Goal: Information Seeking & Learning: Learn about a topic

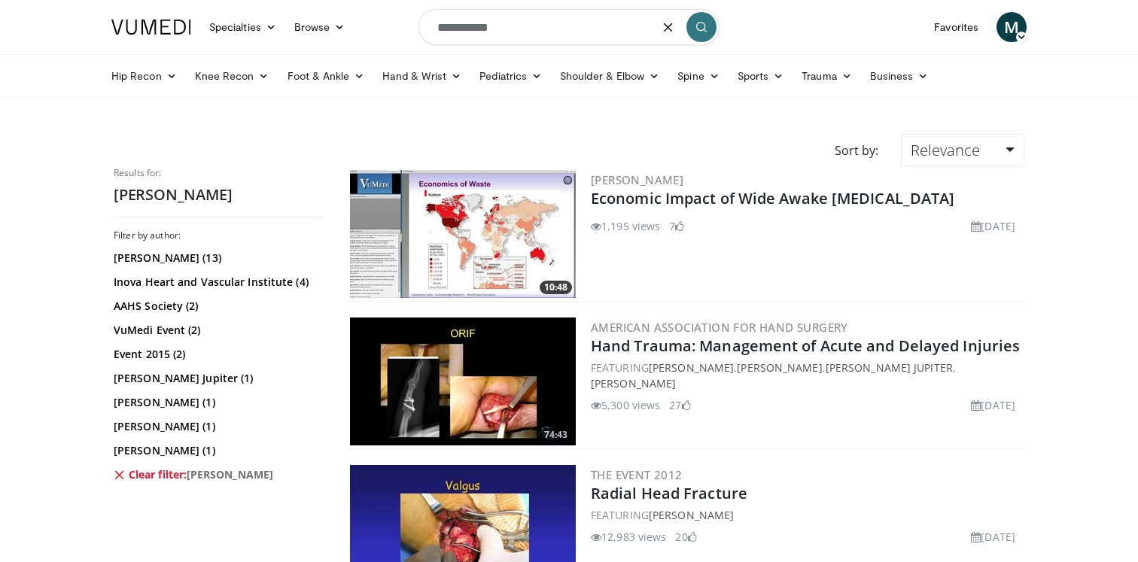
click at [536, 24] on input "**********" at bounding box center [568, 27] width 301 height 36
type input "**********"
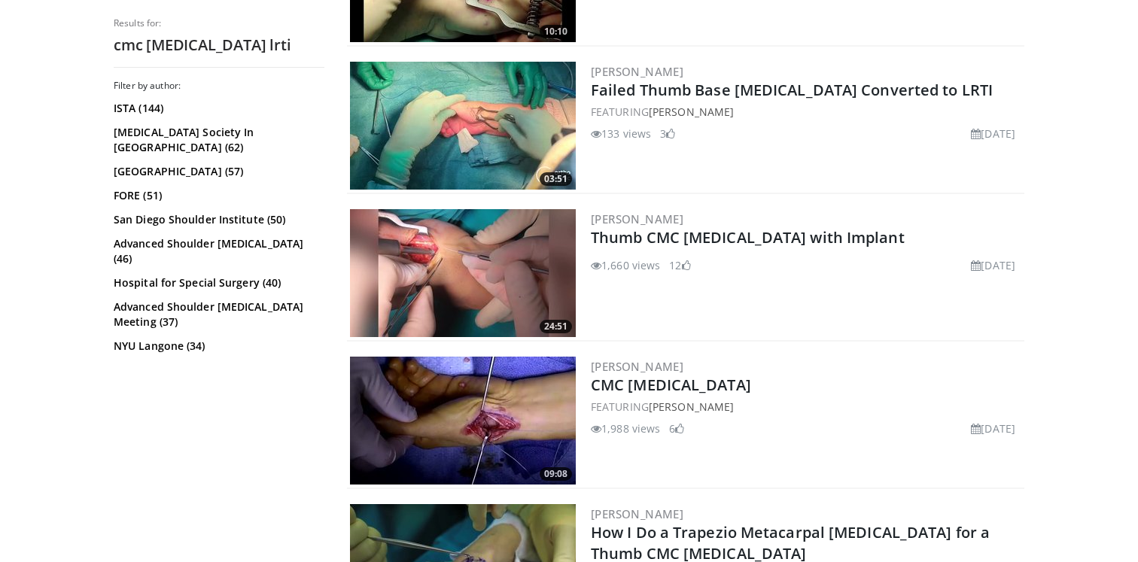
scroll to position [576, 0]
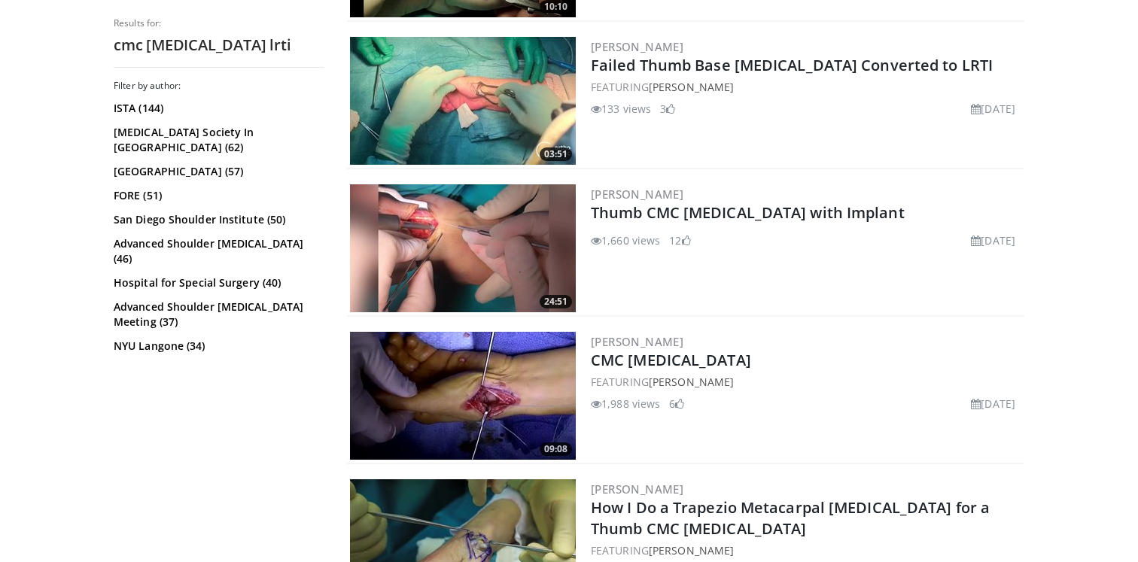
click at [628, 355] on link "CMC [MEDICAL_DATA]" at bounding box center [671, 360] width 160 height 20
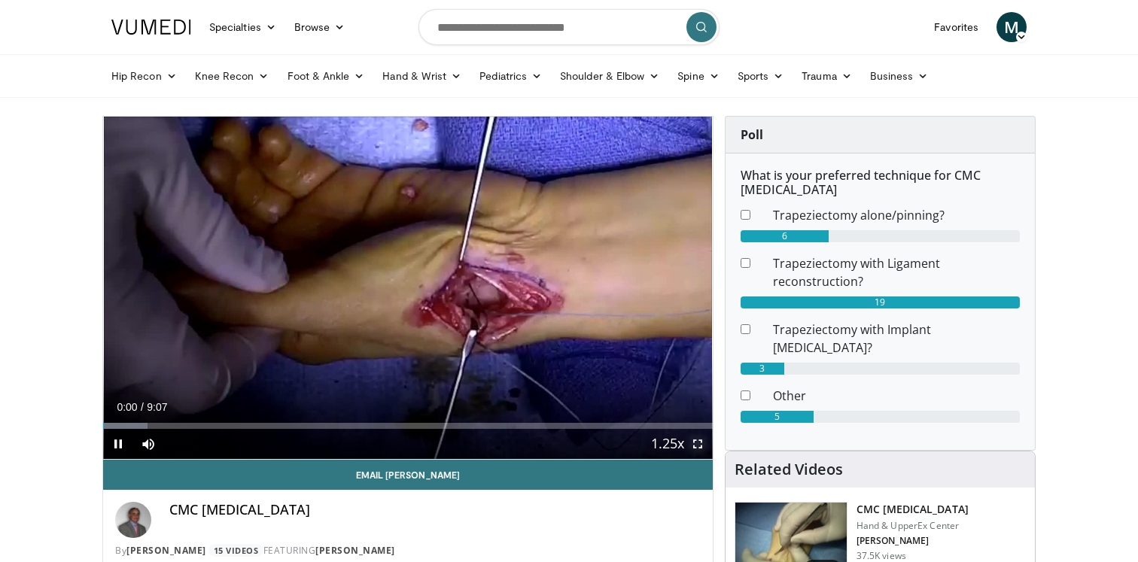
click at [701, 444] on span "Video Player" at bounding box center [698, 444] width 30 height 30
click at [699, 443] on span "Video Player" at bounding box center [698, 444] width 30 height 30
click at [700, 443] on span "Video Player" at bounding box center [698, 444] width 30 height 30
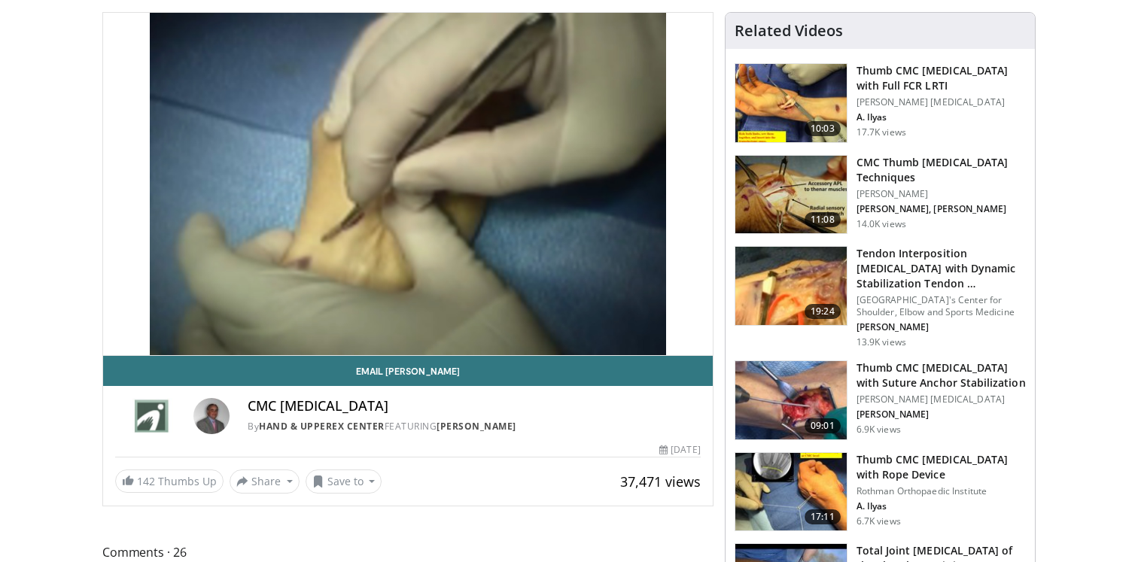
scroll to position [116, 0]
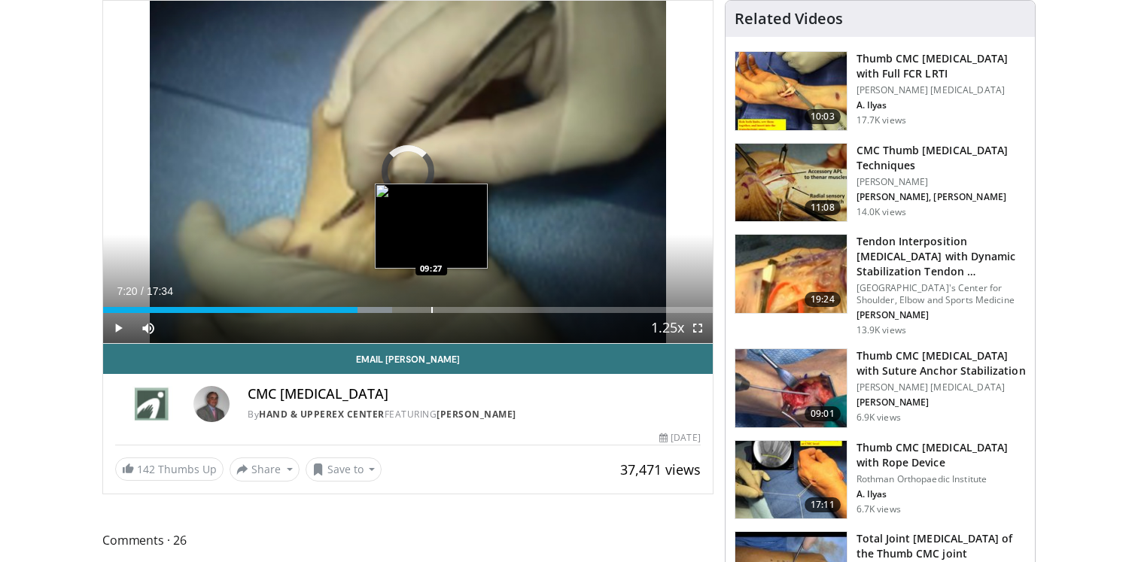
click at [431, 301] on div "Loaded : 47.43% 07:20 09:27" at bounding box center [408, 306] width 610 height 14
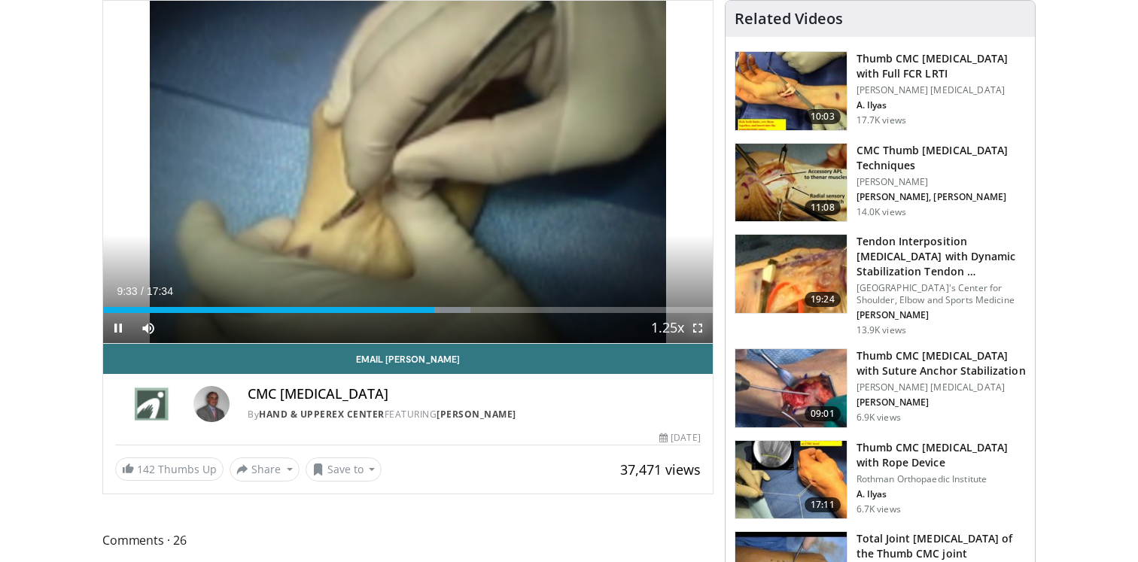
click at [696, 324] on span "Video Player" at bounding box center [698, 328] width 30 height 30
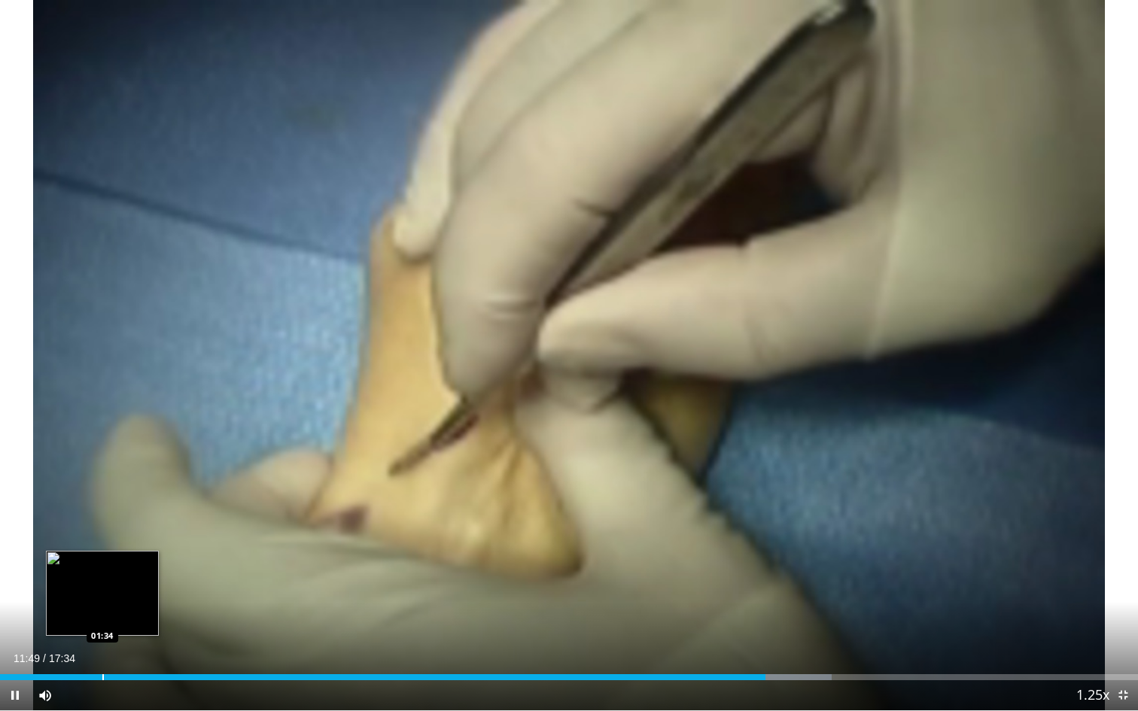
click at [102, 562] on div "Progress Bar" at bounding box center [103, 677] width 2 height 6
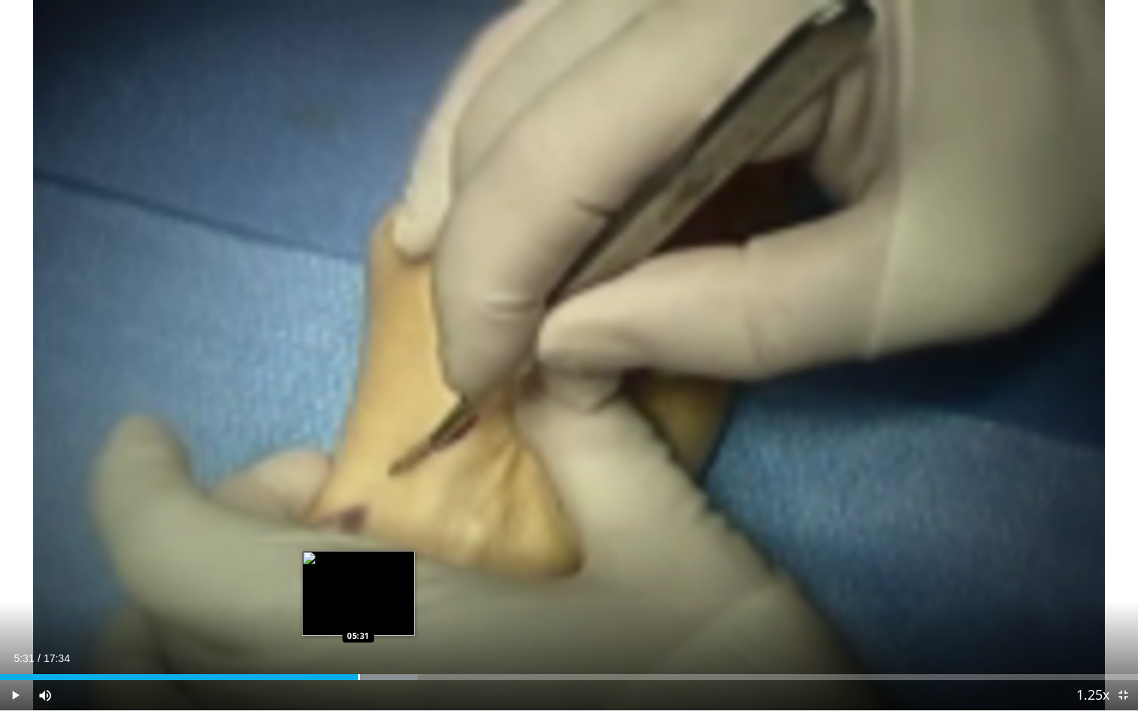
click at [358, 562] on div "Loaded : 36.69% 05:31 05:31" at bounding box center [569, 673] width 1138 height 14
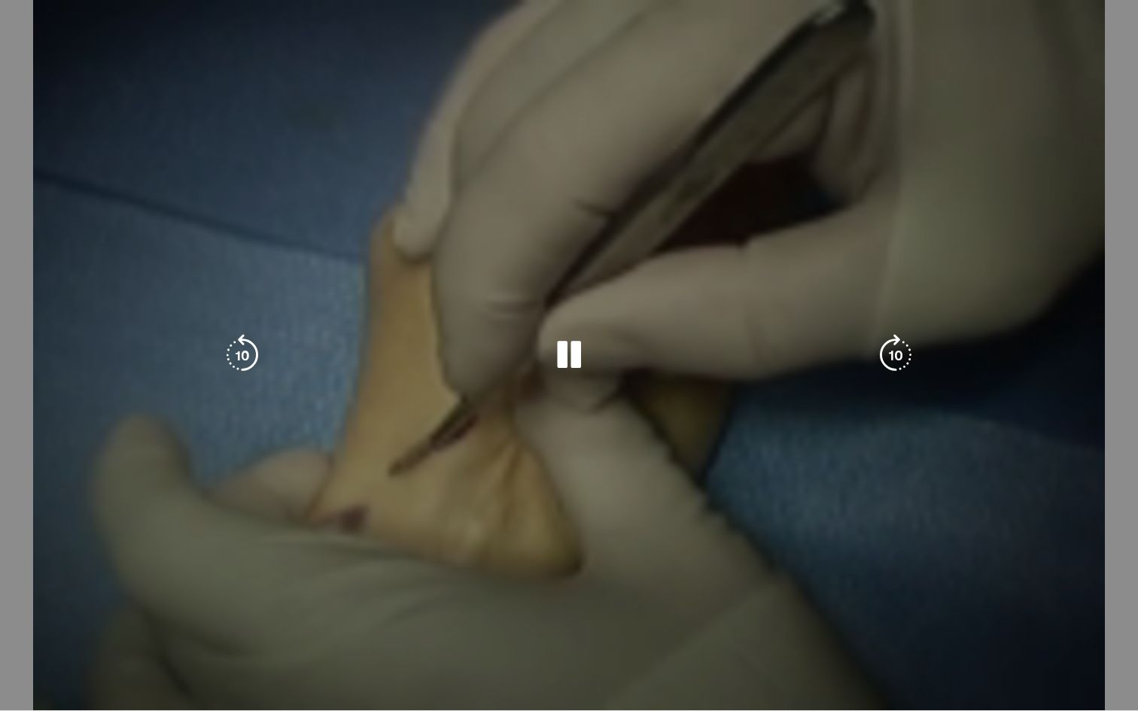
click at [380, 562] on div "10 seconds Tap to unmute" at bounding box center [569, 355] width 1138 height 711
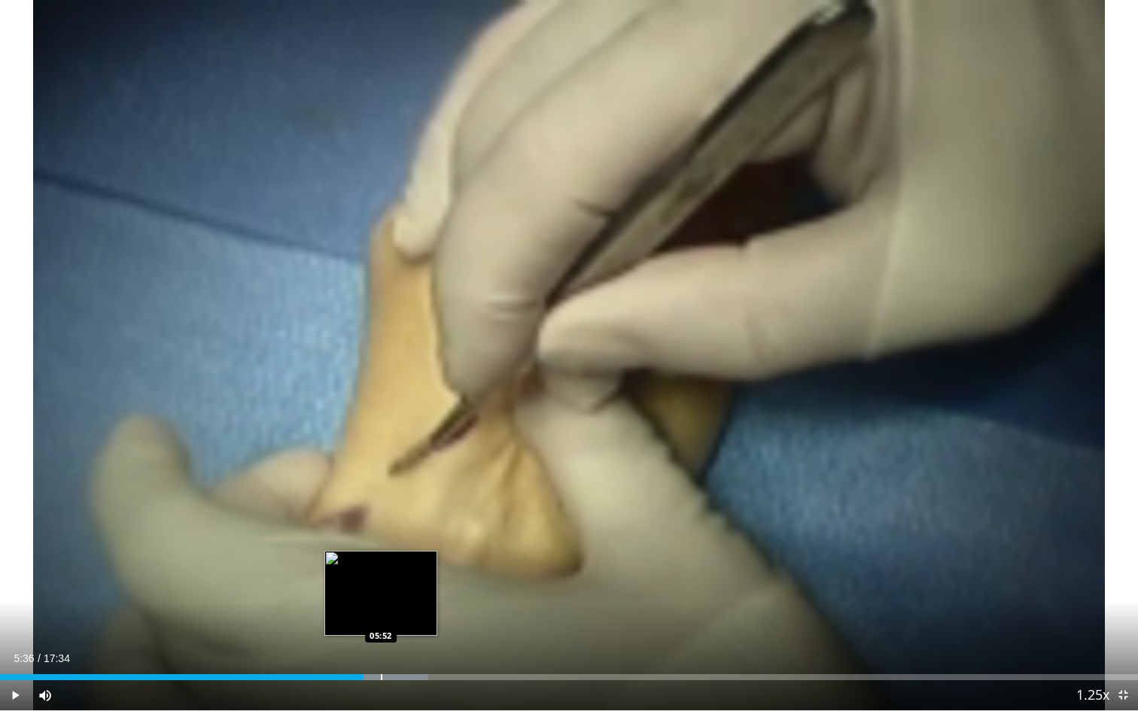
click at [381, 562] on div "Progress Bar" at bounding box center [382, 677] width 2 height 6
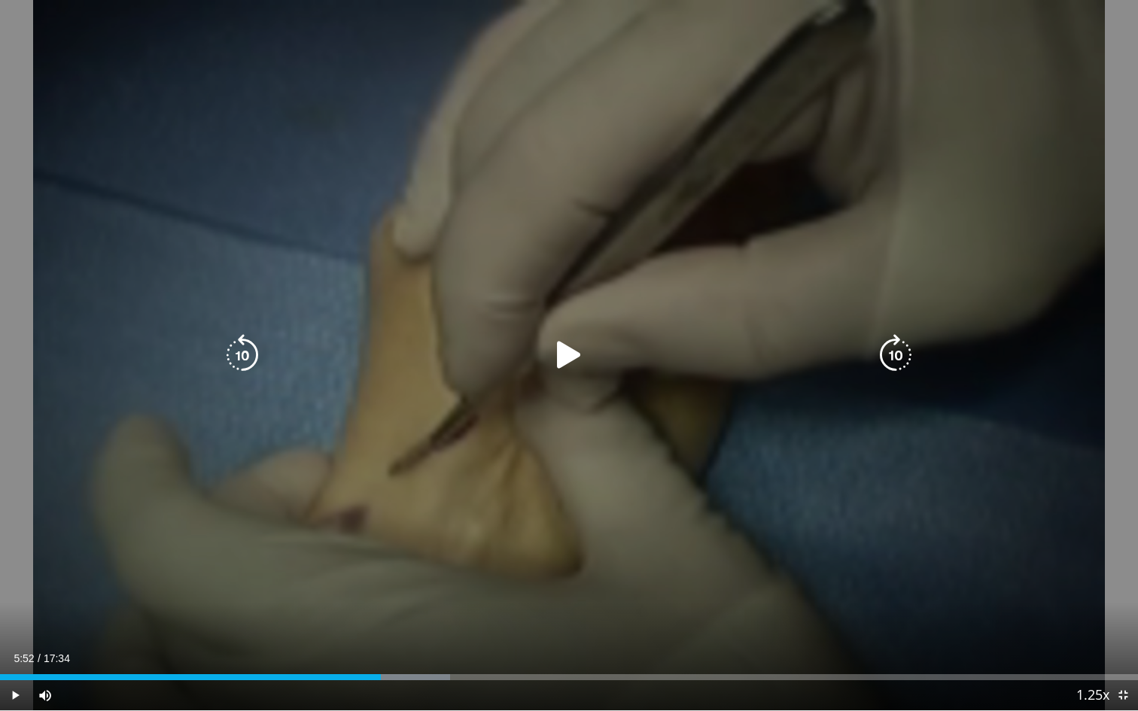
click at [571, 339] on icon "Video Player" at bounding box center [569, 355] width 42 height 42
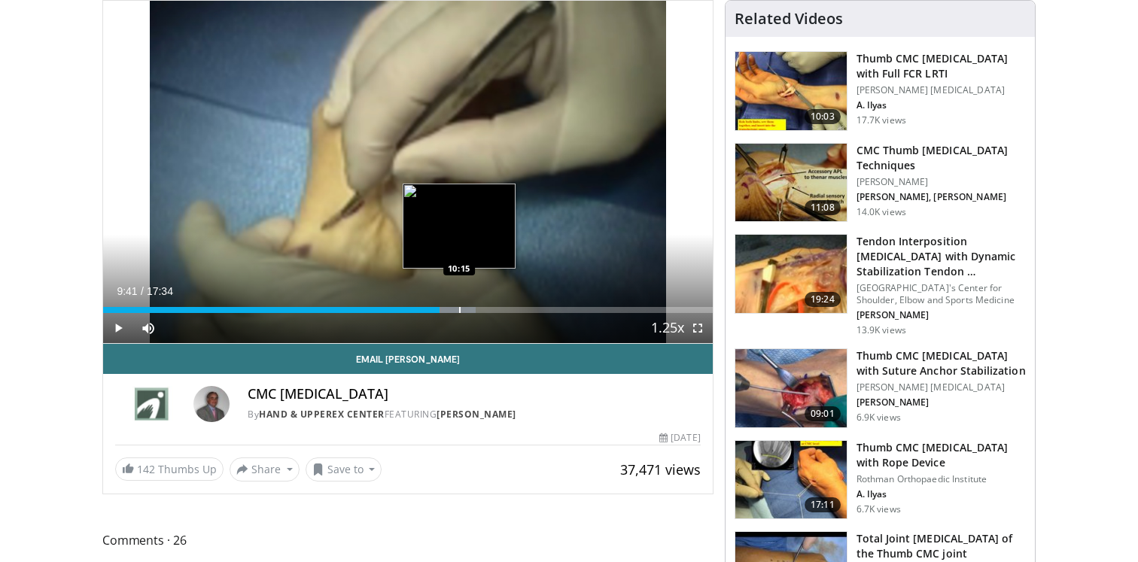
click at [459, 308] on div "Progress Bar" at bounding box center [460, 310] width 2 height 6
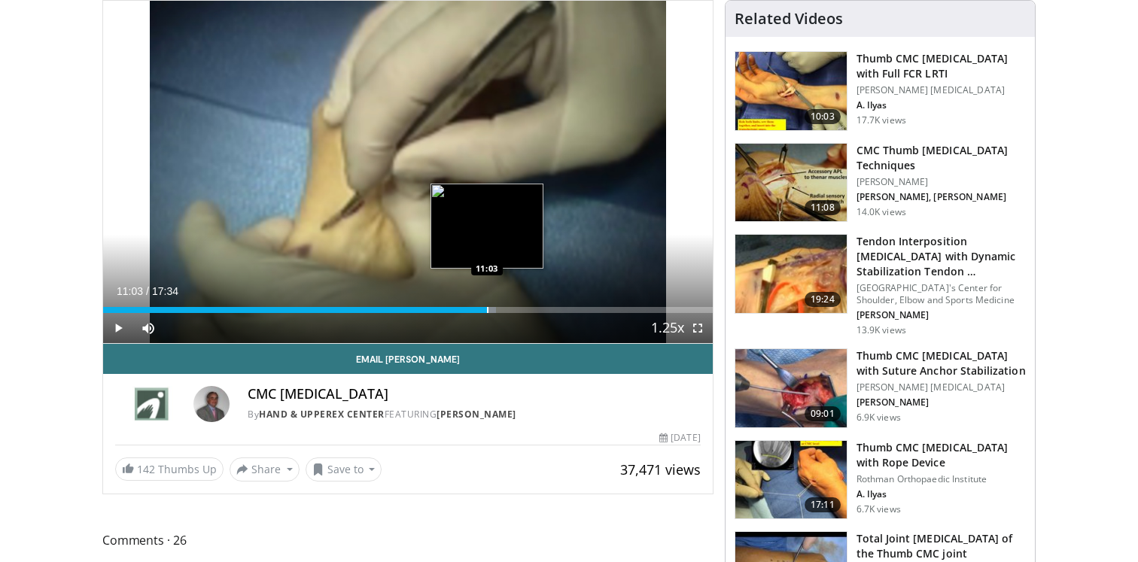
click at [487, 306] on div "Loaded : 64.51% 10:18 11:03" at bounding box center [408, 306] width 610 height 14
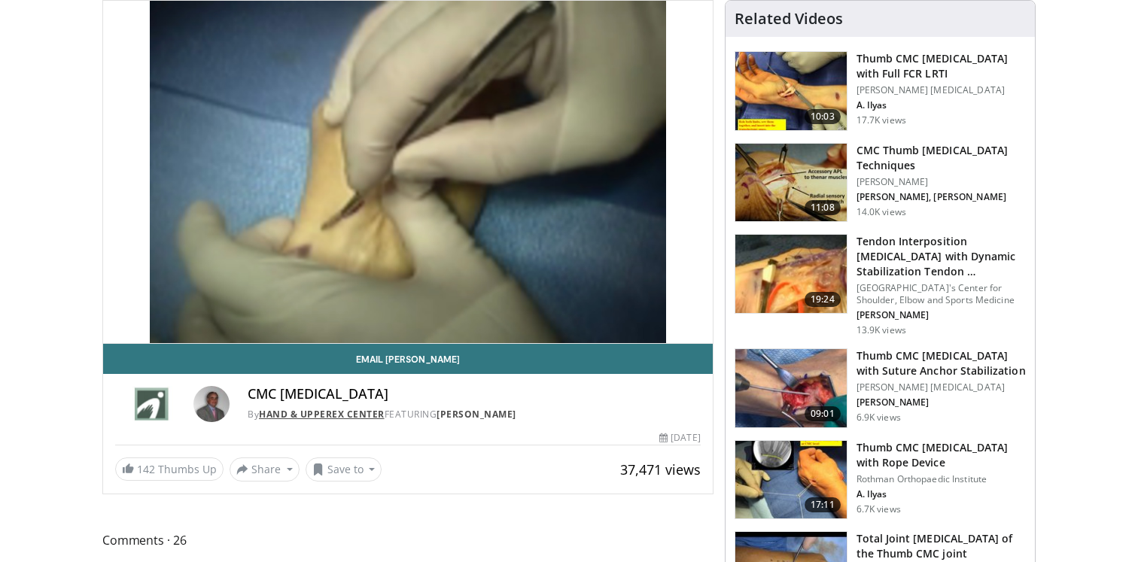
click at [349, 413] on link "Hand & UpperEx Center" at bounding box center [322, 414] width 126 height 13
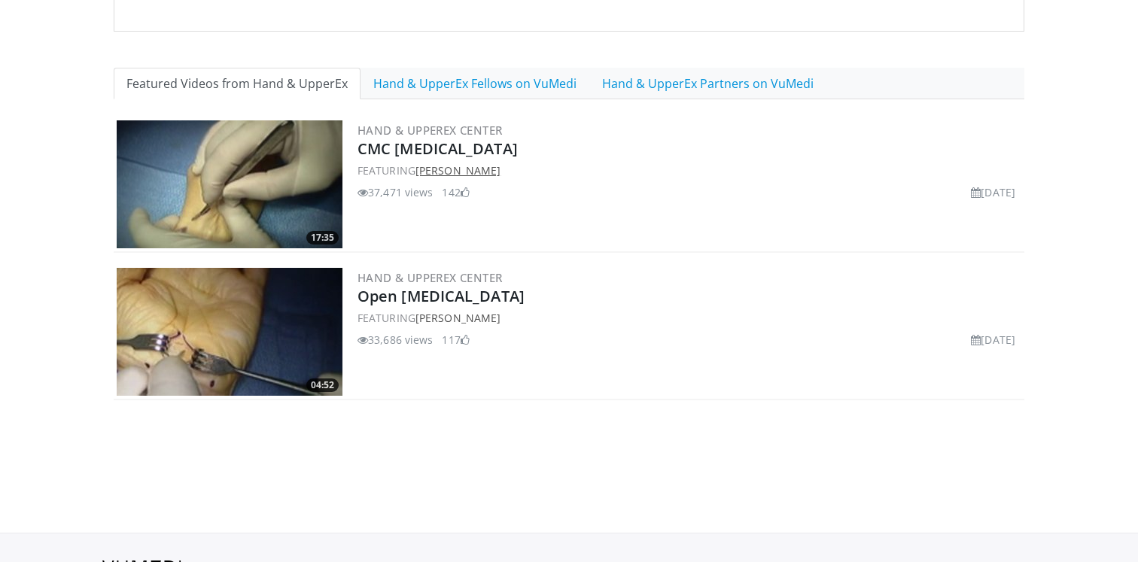
scroll to position [253, 0]
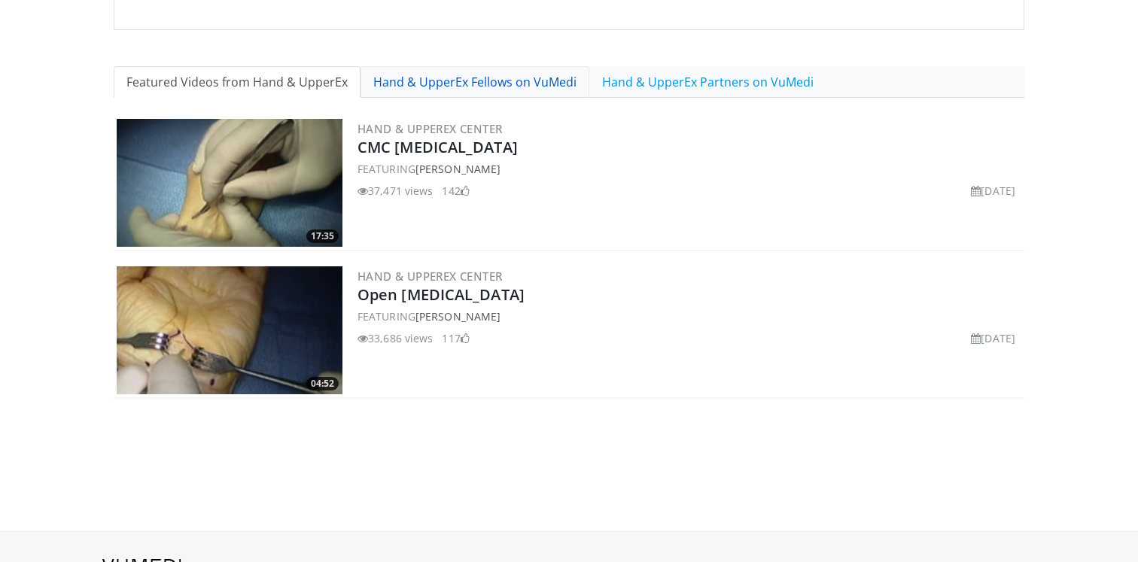
click at [431, 92] on link "Hand & UpperEx Fellows on VuMedi" at bounding box center [475, 82] width 229 height 32
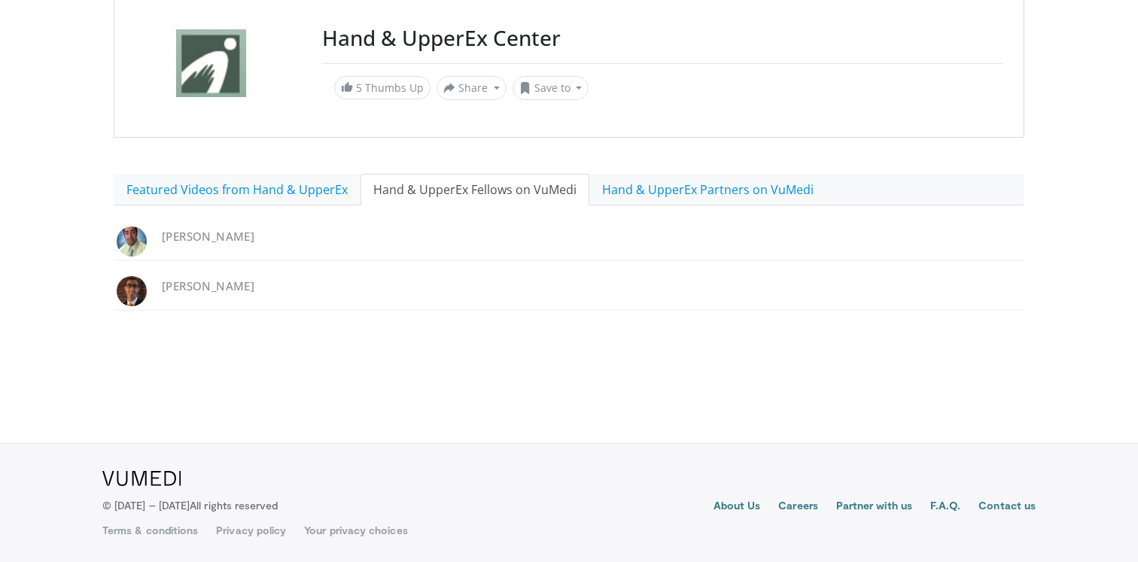
scroll to position [145, 0]
click at [633, 196] on link "Hand & UpperEx Partners on VuMedi" at bounding box center [707, 190] width 237 height 32
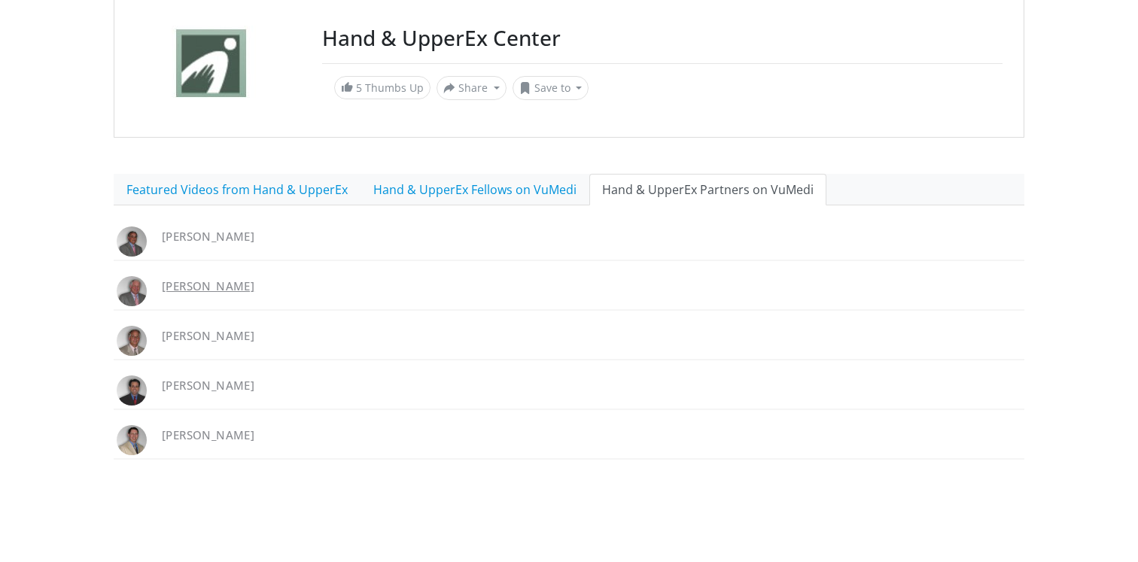
click at [245, 284] on link "Glenn Buterbaugh" at bounding box center [208, 285] width 93 height 15
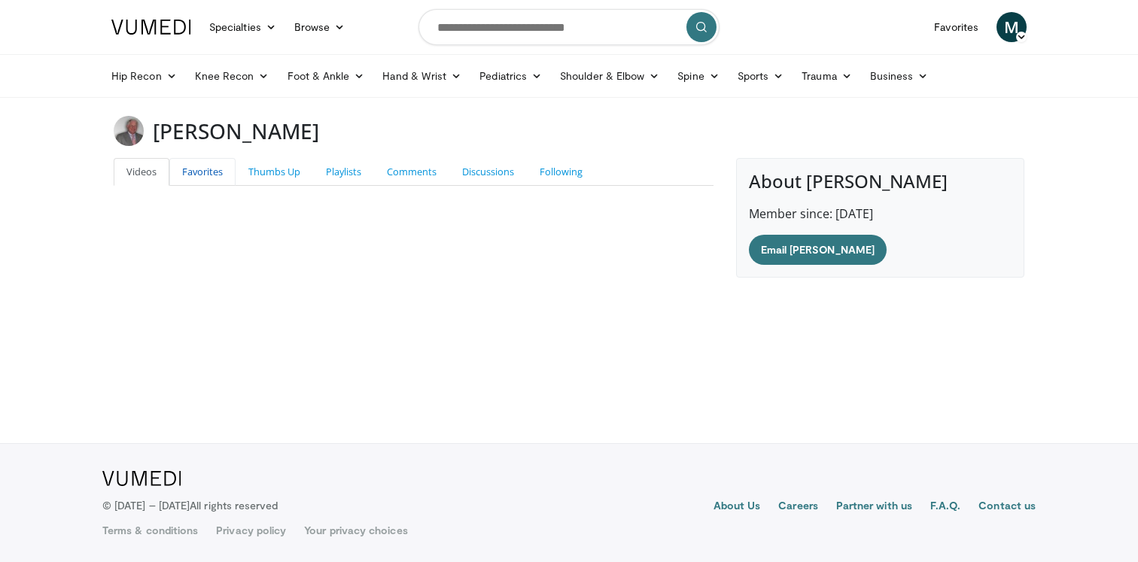
click at [193, 169] on link "Favorites" at bounding box center [202, 172] width 66 height 28
